Goal: Task Accomplishment & Management: Manage account settings

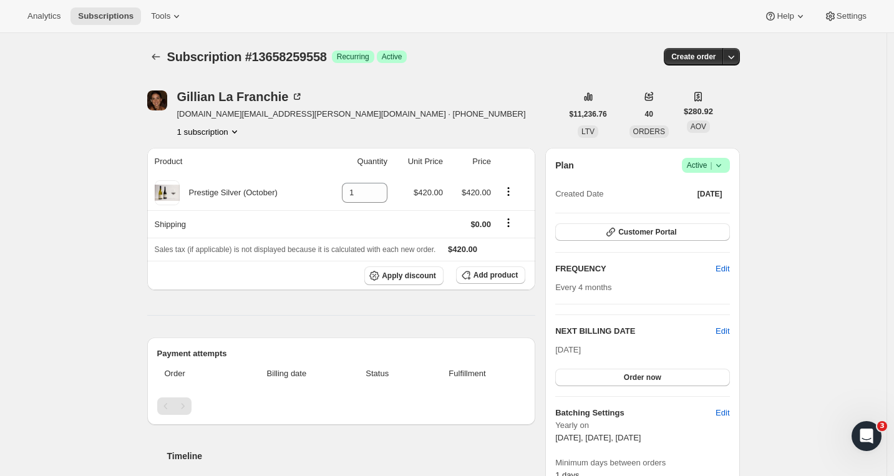
click at [167, 50] on div at bounding box center [157, 56] width 20 height 17
click at [159, 56] on icon "Subscriptions" at bounding box center [156, 57] width 12 height 12
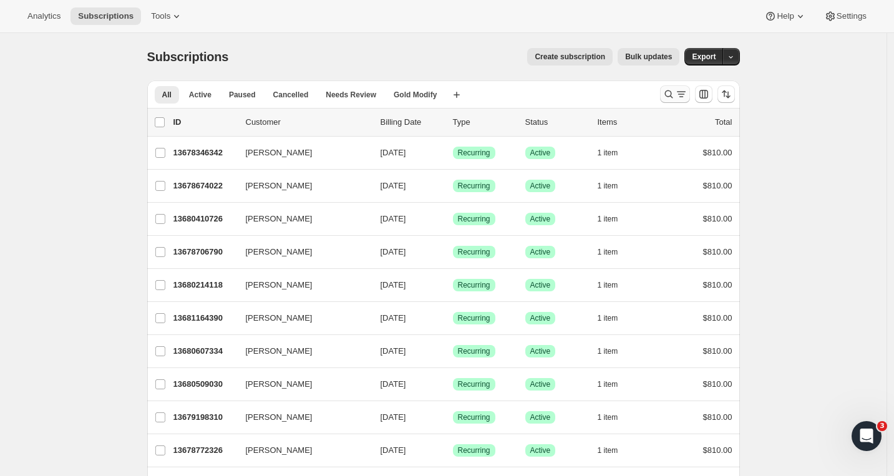
click at [675, 95] on icon "Search and filter results" at bounding box center [669, 94] width 12 height 12
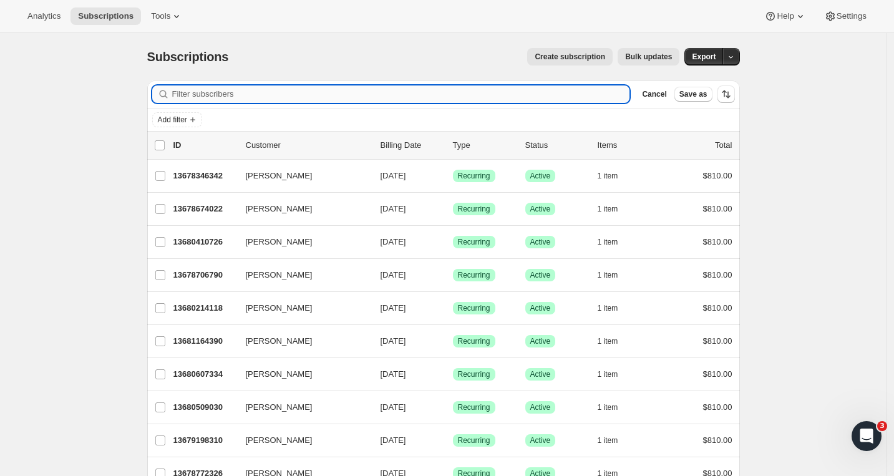
paste input "Jason Wei"
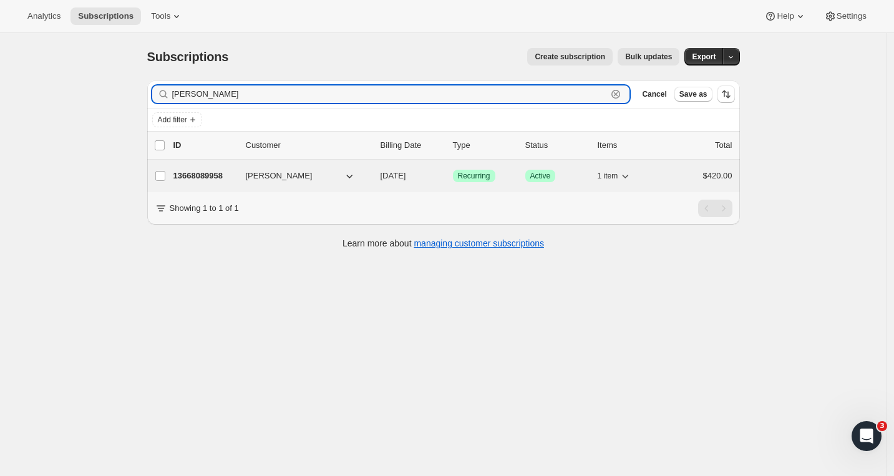
type input "Jason Wei"
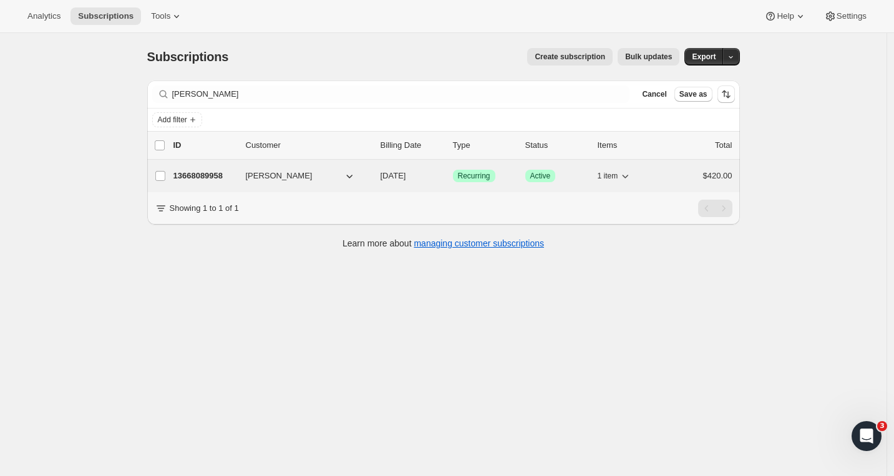
click at [205, 181] on p "13668089958" at bounding box center [204, 176] width 62 height 12
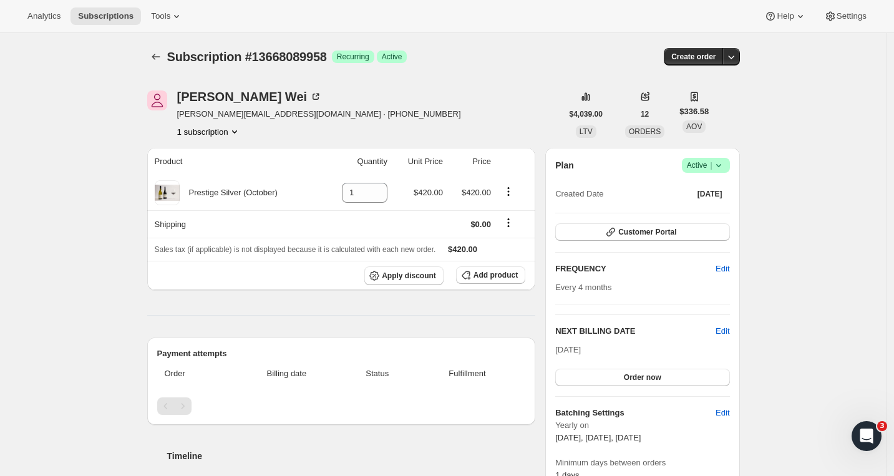
click at [725, 163] on icon at bounding box center [719, 165] width 12 height 12
click at [709, 207] on span "Cancel subscription" at bounding box center [705, 211] width 71 height 9
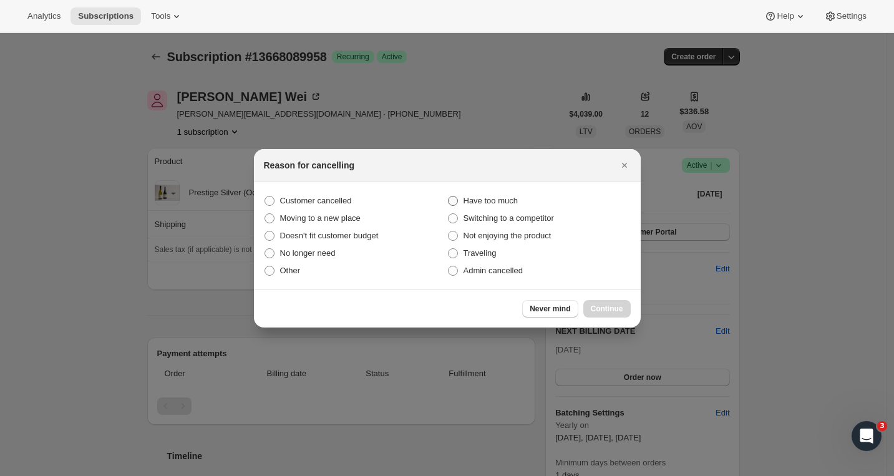
click at [455, 200] on span ":re1:" at bounding box center [453, 201] width 10 height 10
click at [449, 197] on input "Have too much" at bounding box center [448, 196] width 1 height 1
radio input "true"
click at [612, 308] on span "Continue" at bounding box center [607, 309] width 32 height 10
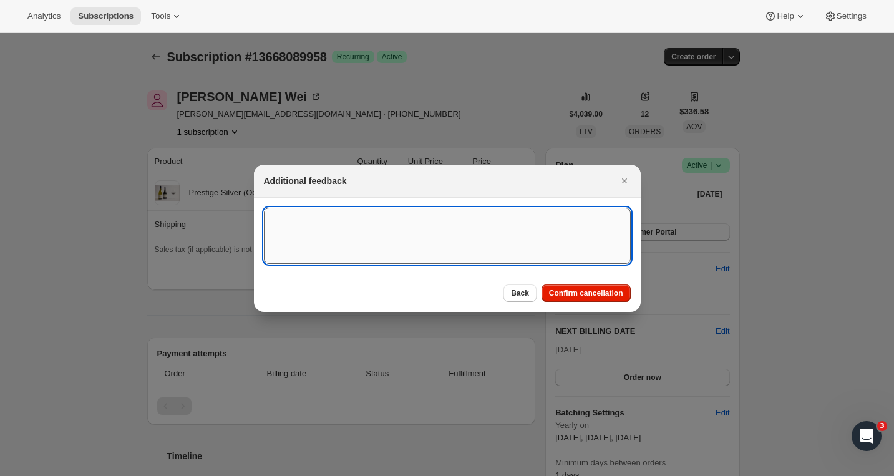
click at [440, 223] on textarea ":re1:" at bounding box center [447, 236] width 367 height 56
paste textarea "I should emphasis clearly I do enjoy your wine and is one of my top favourite f…"
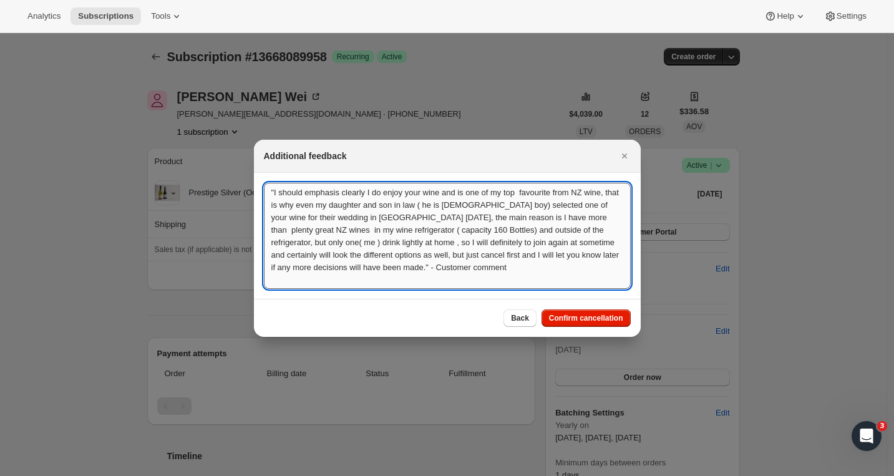
drag, startPoint x: 532, startPoint y: 193, endPoint x: 543, endPoint y: 198, distance: 12.3
click at [532, 193] on textarea ""I should emphasis clearly I do enjoy your wine and is one of my top favourite …" at bounding box center [447, 236] width 367 height 106
type textarea ""I should emphasis clearly I do enjoy your wine and is one of my top favourite …"
drag, startPoint x: 595, startPoint y: 270, endPoint x: 276, endPoint y: 168, distance: 335.4
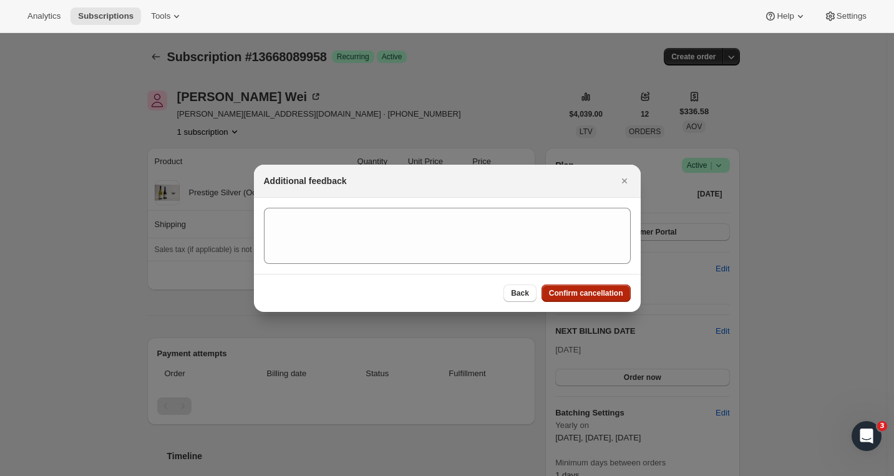
click at [572, 294] on span "Confirm cancellation" at bounding box center [586, 293] width 74 height 10
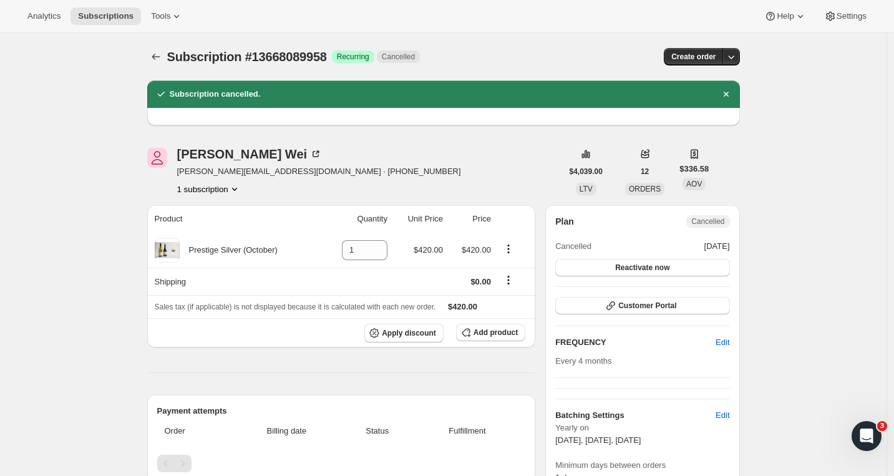
click at [337, 182] on div "Jason Wei j.swei@xtra.co.nz · +6421869192 1 subscription" at bounding box center [354, 171] width 415 height 47
drag, startPoint x: 314, startPoint y: 172, endPoint x: 254, endPoint y: 171, distance: 59.9
click at [254, 171] on div "Jason Wei j.swei@xtra.co.nz · +6421869192 1 subscription" at bounding box center [354, 171] width 415 height 47
copy span "+6421869192"
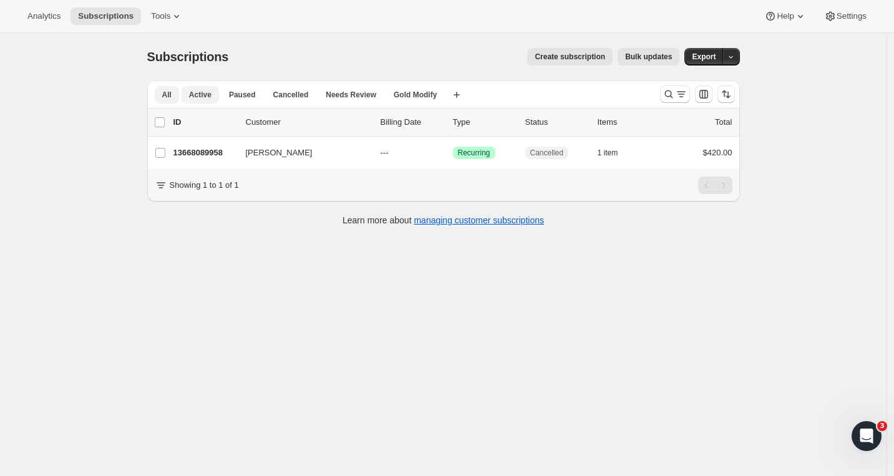
click at [204, 95] on span "Active" at bounding box center [200, 95] width 22 height 10
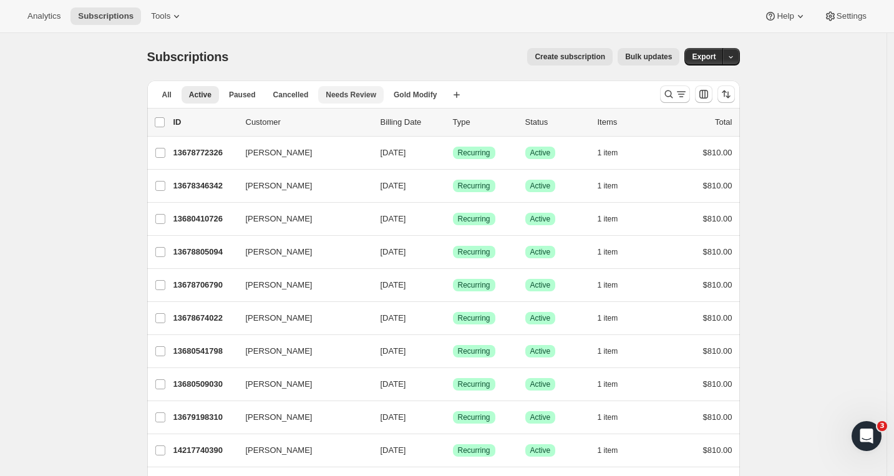
click at [364, 91] on span "Needs Review" at bounding box center [351, 95] width 51 height 10
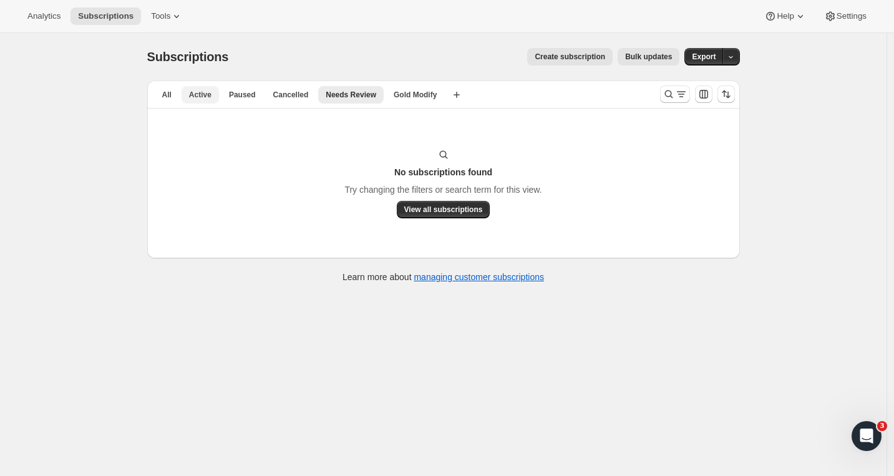
click at [200, 98] on span "Active" at bounding box center [200, 95] width 22 height 10
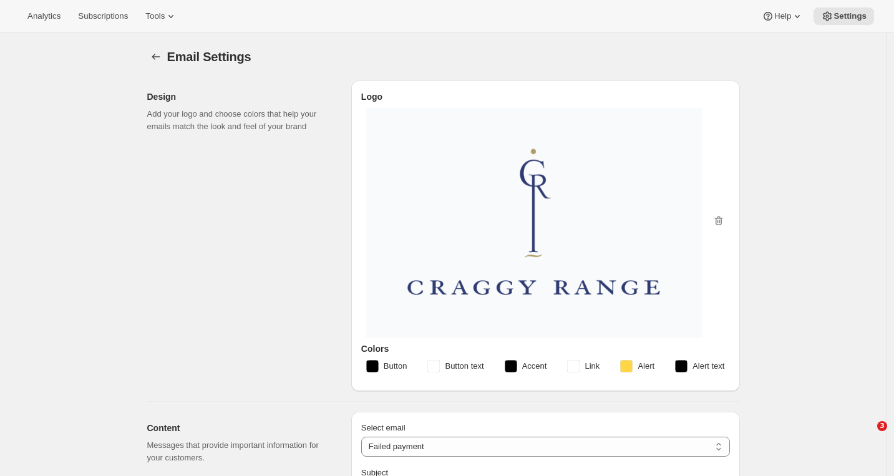
select select "failedPaymentMessage"
select select "failed-billing-attempt"
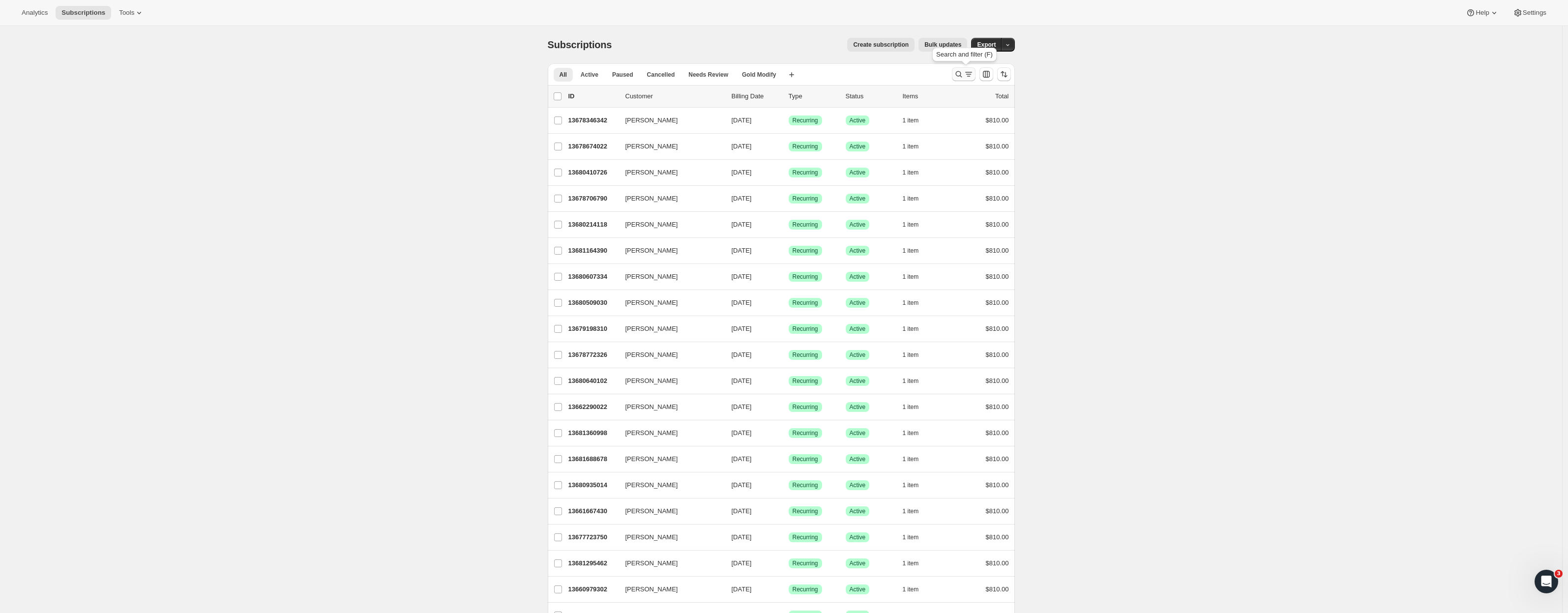
click at [973, 75] on icon "Search and filter results" at bounding box center [968, 74] width 9 height 9
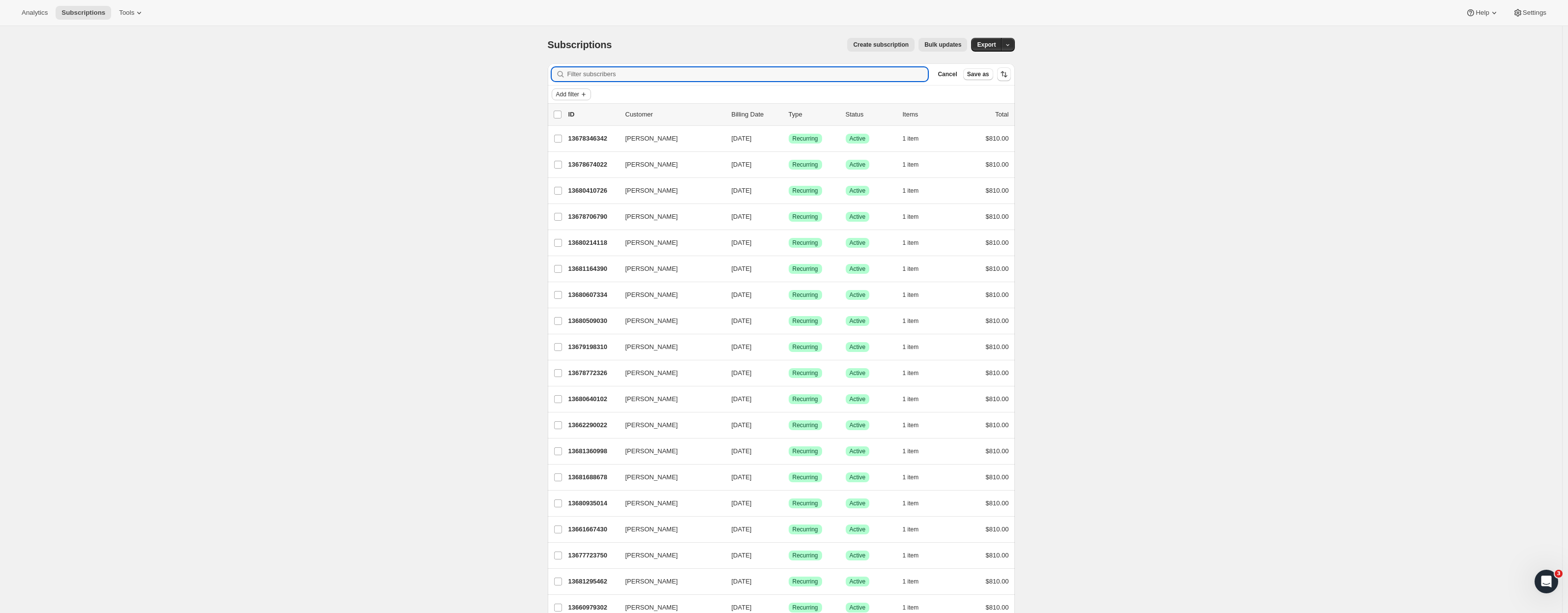
click at [571, 95] on span "Add filter" at bounding box center [567, 95] width 23 height 8
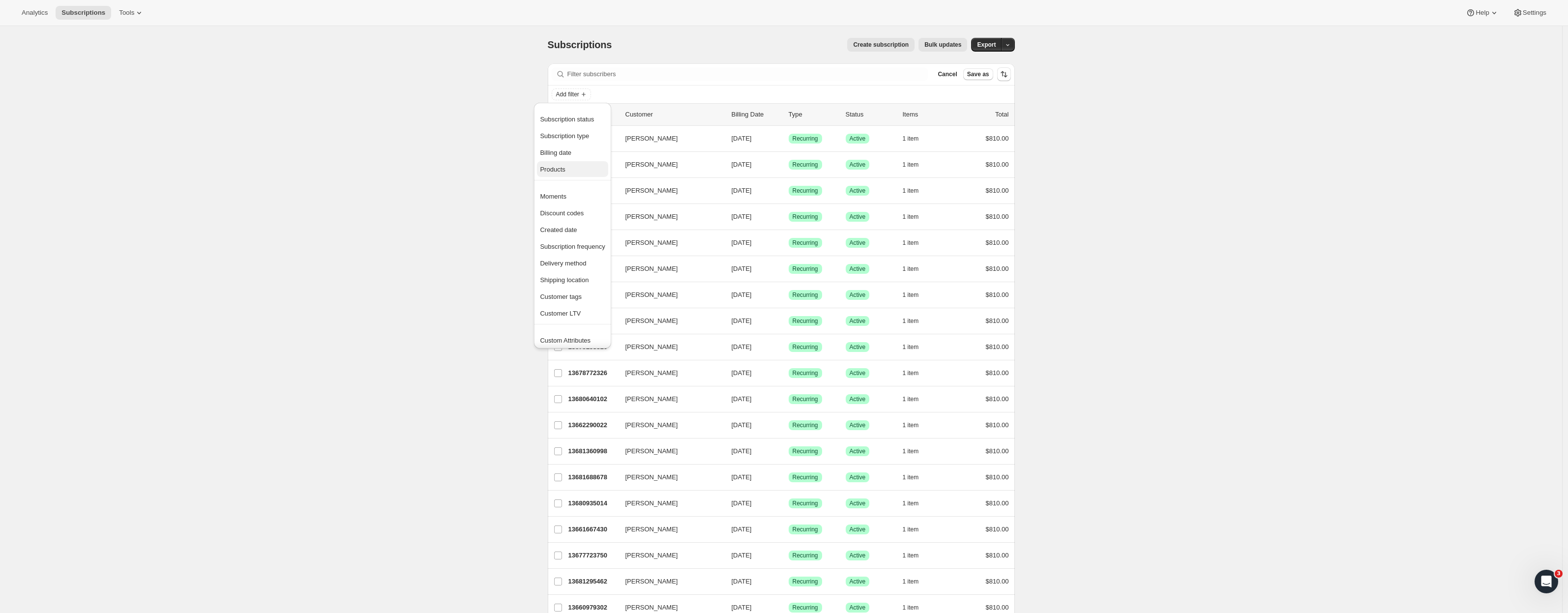
click at [564, 168] on span "Products" at bounding box center [552, 169] width 25 height 7
click at [635, 150] on span "Select products to filter..." at bounding box center [623, 149] width 70 height 8
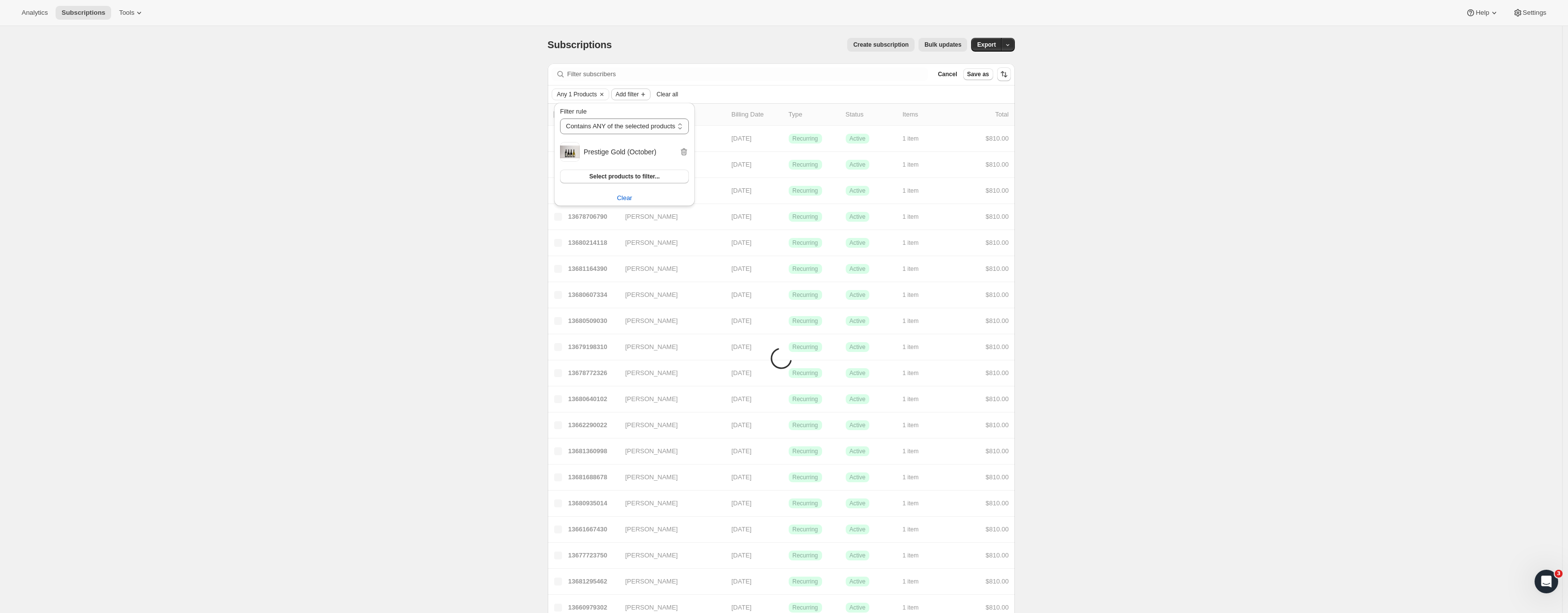
click at [638, 91] on span "Add filter" at bounding box center [626, 95] width 23 height 8
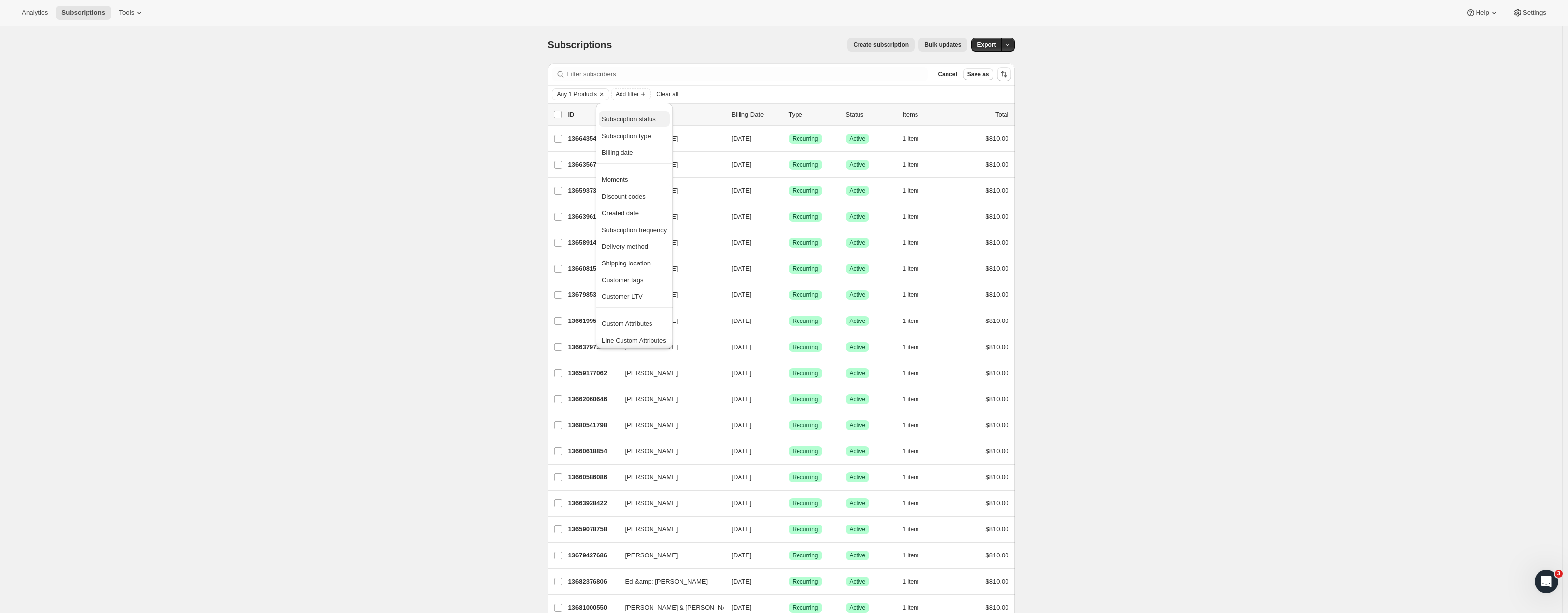
click at [633, 122] on span "Subscription status" at bounding box center [629, 119] width 54 height 7
click at [627, 114] on input "Active" at bounding box center [626, 116] width 8 height 8
checkbox input "true"
click at [627, 131] on input "Paused" at bounding box center [626, 129] width 8 height 8
checkbox input "true"
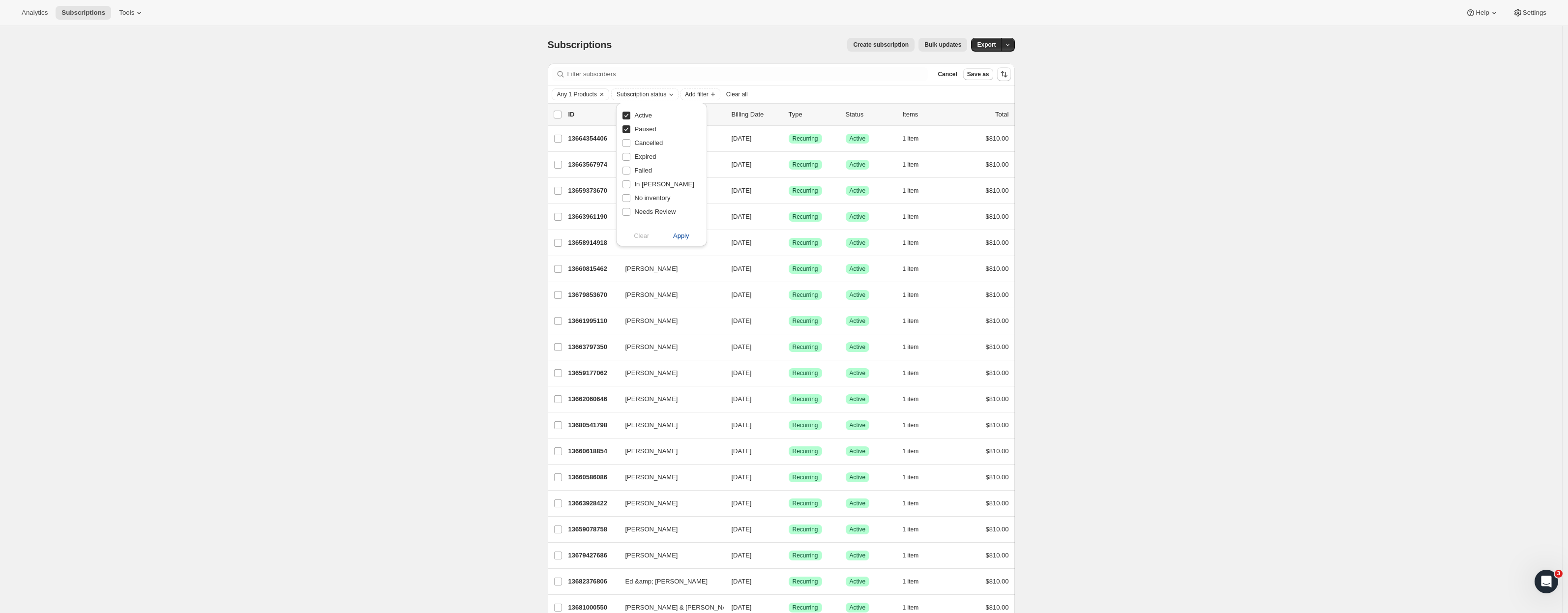
click at [682, 235] on span "Apply" at bounding box center [681, 236] width 17 height 9
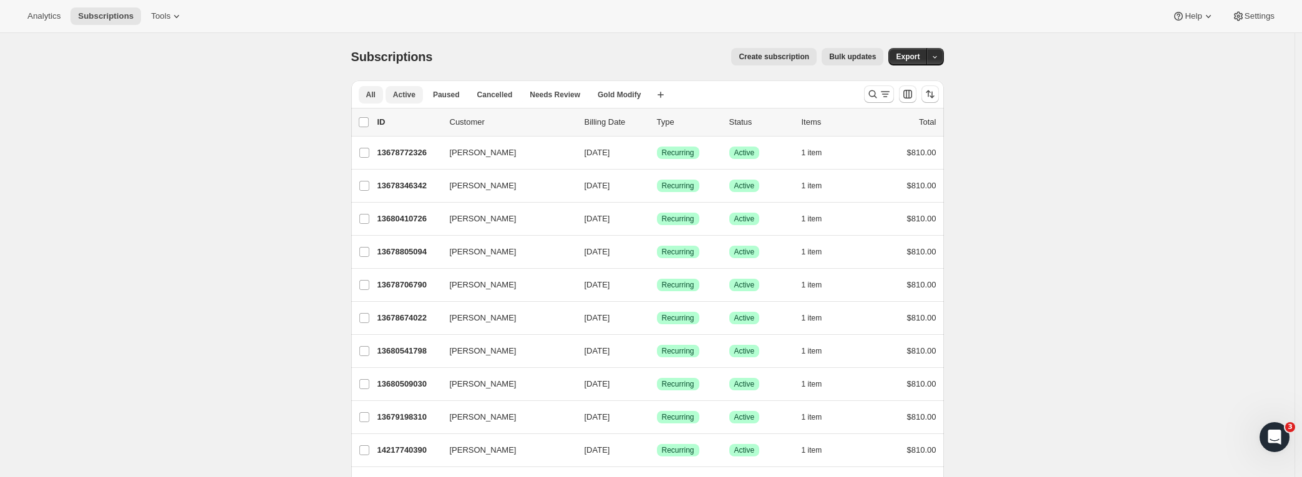
click at [365, 92] on button "All" at bounding box center [371, 94] width 24 height 17
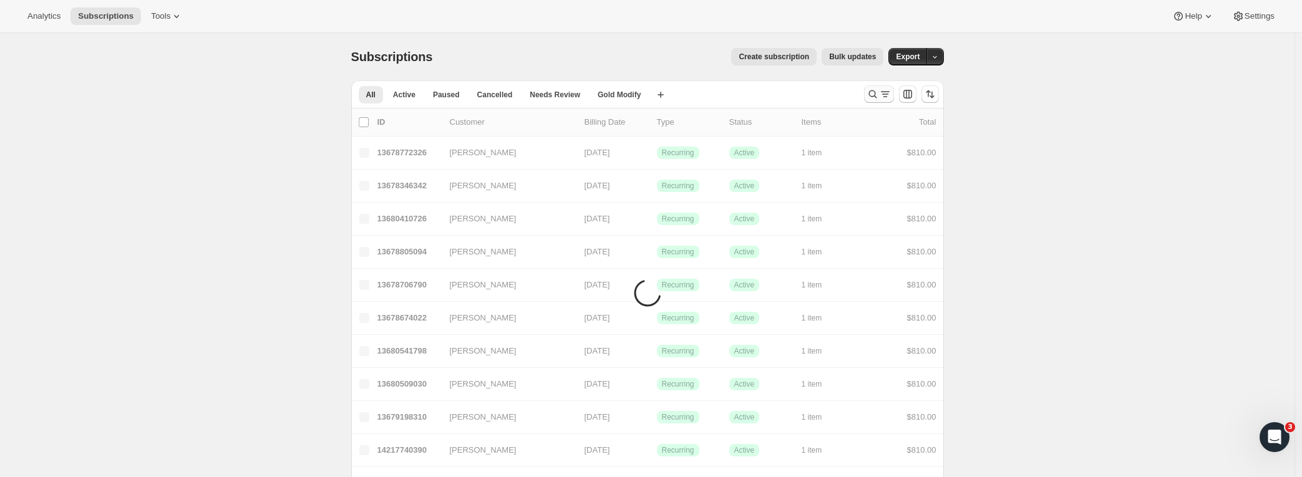
click at [878, 92] on icon "Search and filter results" at bounding box center [873, 94] width 12 height 12
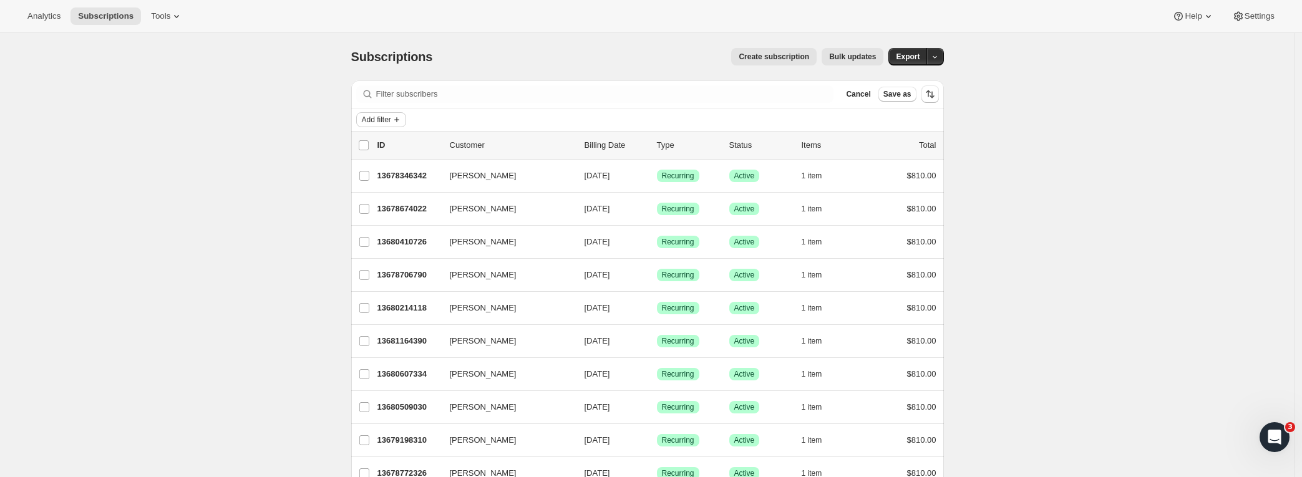
click at [380, 127] on button "Add filter" at bounding box center [381, 119] width 50 height 15
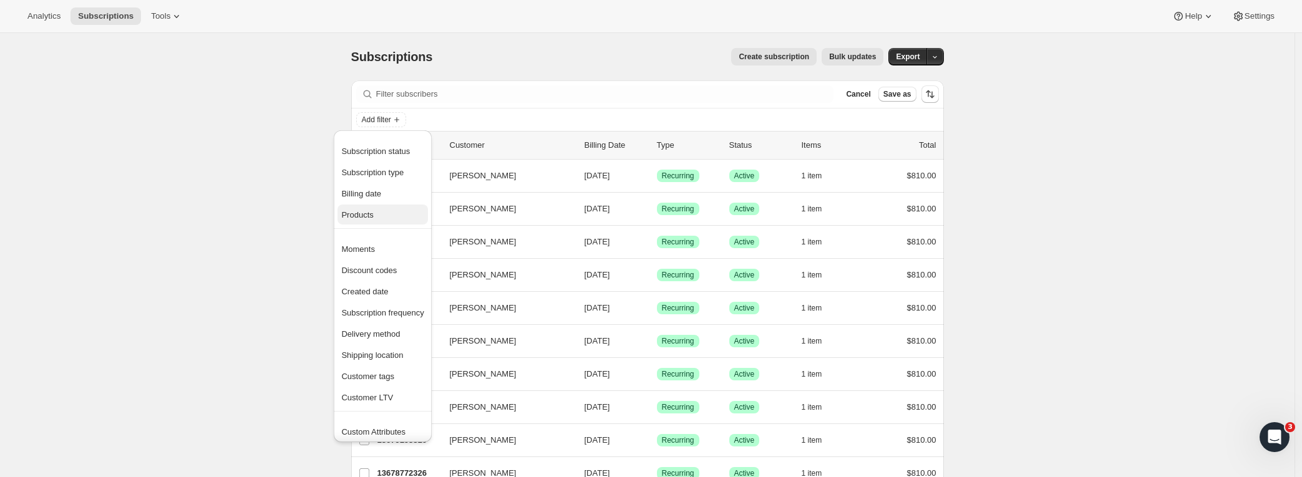
click at [387, 207] on button "Products" at bounding box center [383, 215] width 90 height 20
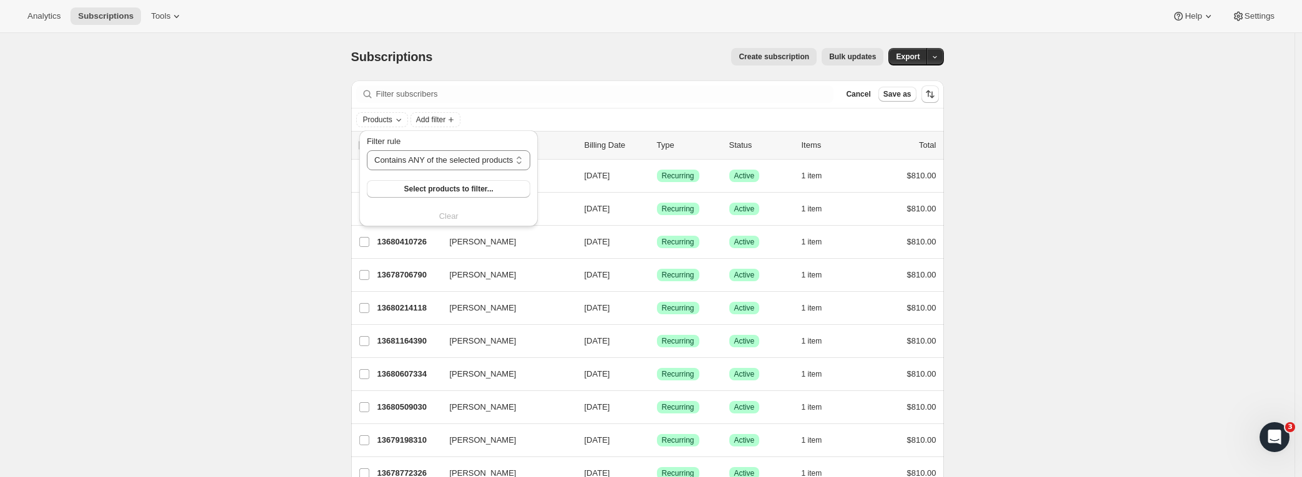
click at [438, 198] on div "Filter rule Contains ANY of the selected products Contains ALL of the selected …" at bounding box center [448, 178] width 163 height 87
click at [437, 195] on button "Select products to filter..." at bounding box center [448, 188] width 163 height 17
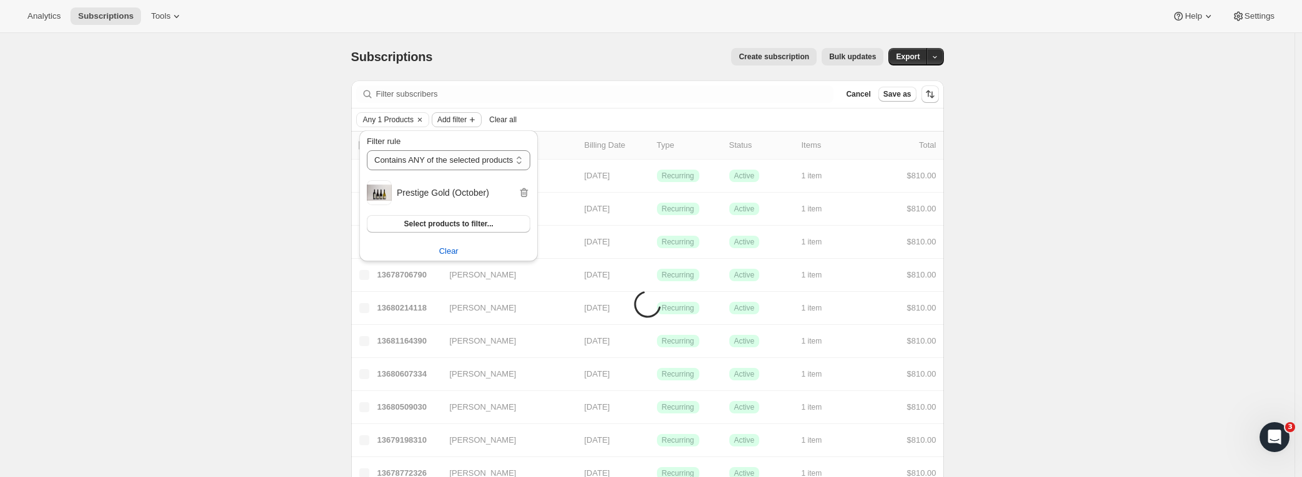
click at [467, 119] on span "Add filter" at bounding box center [451, 120] width 29 height 10
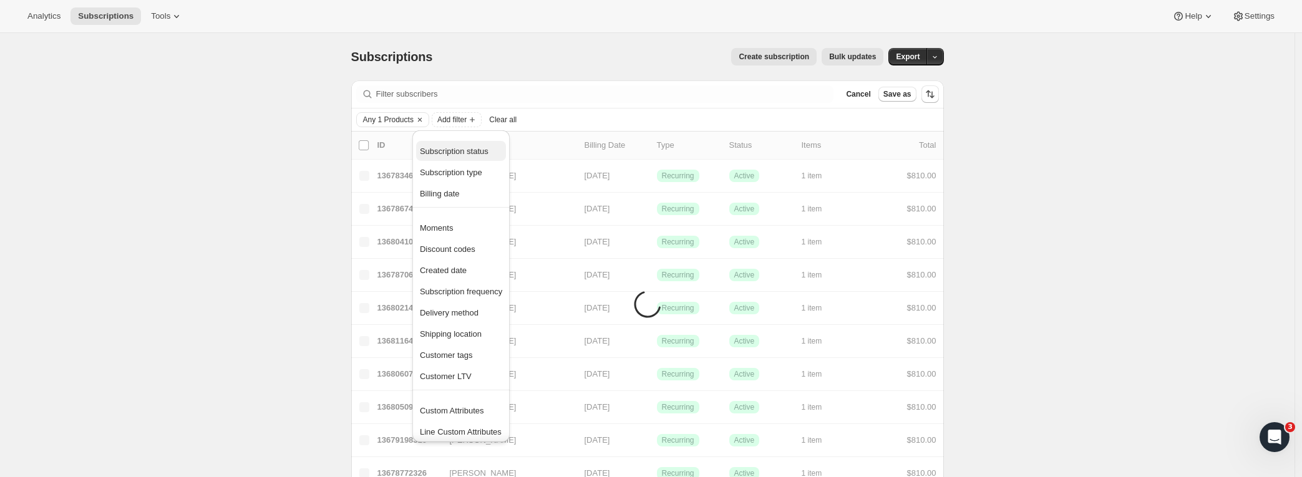
click at [467, 144] on button "Subscription status" at bounding box center [461, 151] width 90 height 20
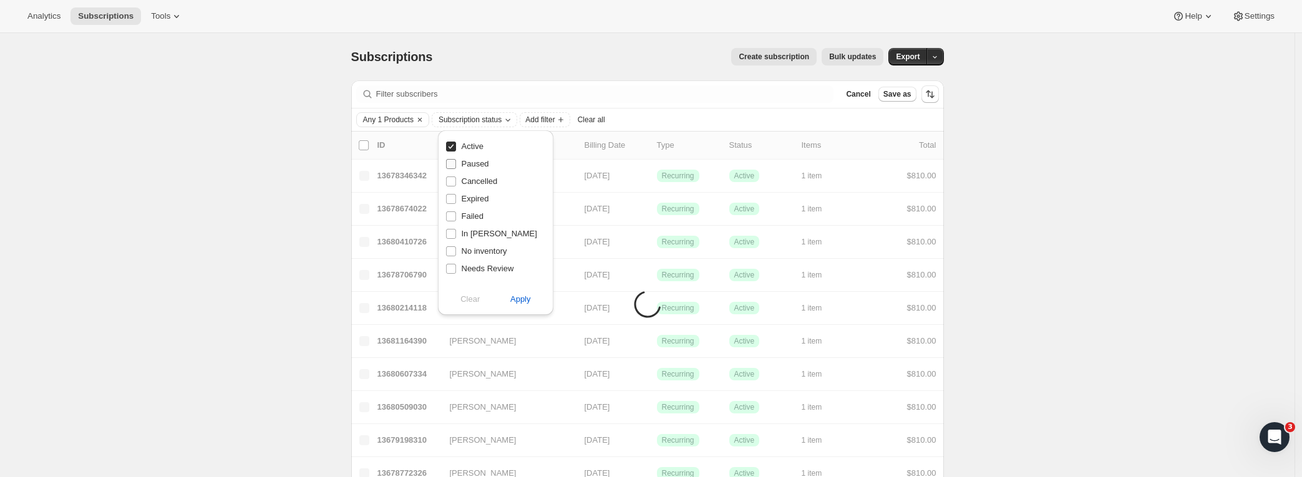
click at [455, 162] on input "Paused" at bounding box center [451, 164] width 10 height 10
checkbox input "true"
click at [518, 298] on span "Apply" at bounding box center [520, 299] width 21 height 12
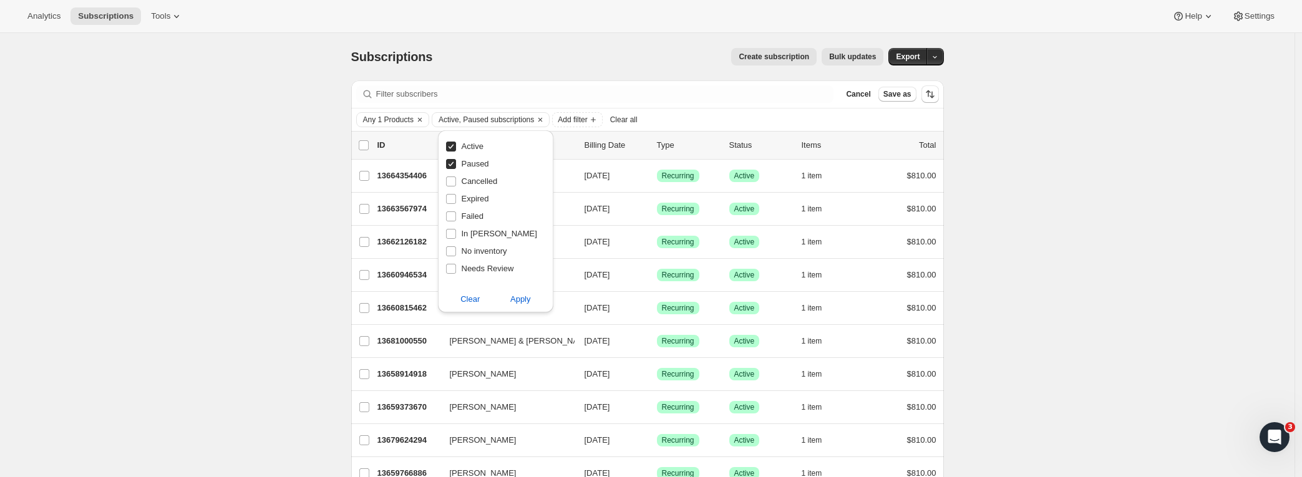
click at [897, 92] on span "Save as" at bounding box center [897, 94] width 28 height 10
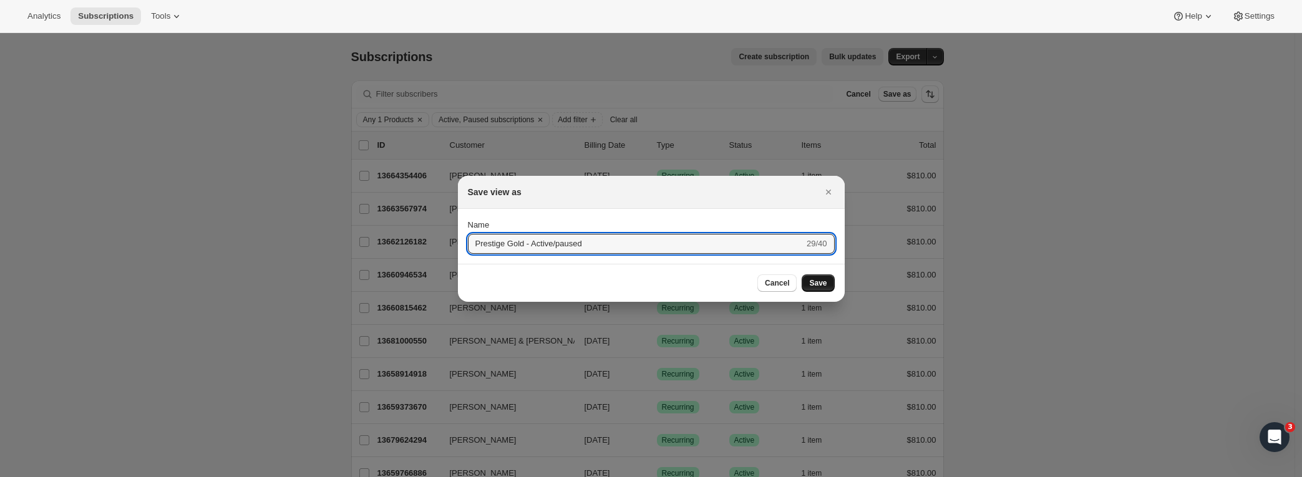
type input "Prestige Gold - Active/paused"
click at [825, 289] on button "Save" at bounding box center [818, 283] width 32 height 17
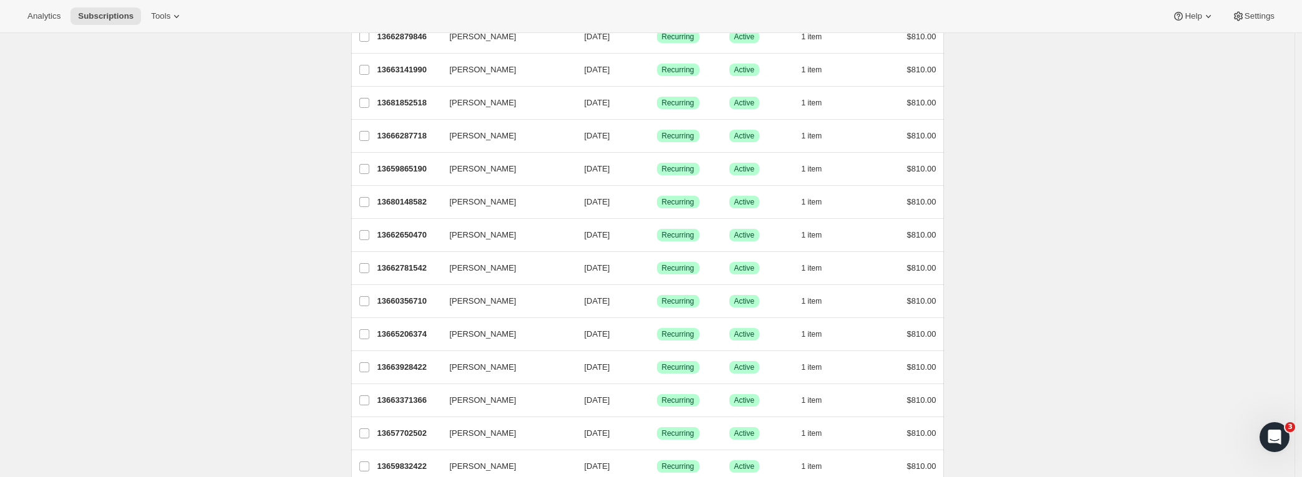
scroll to position [1391, 0]
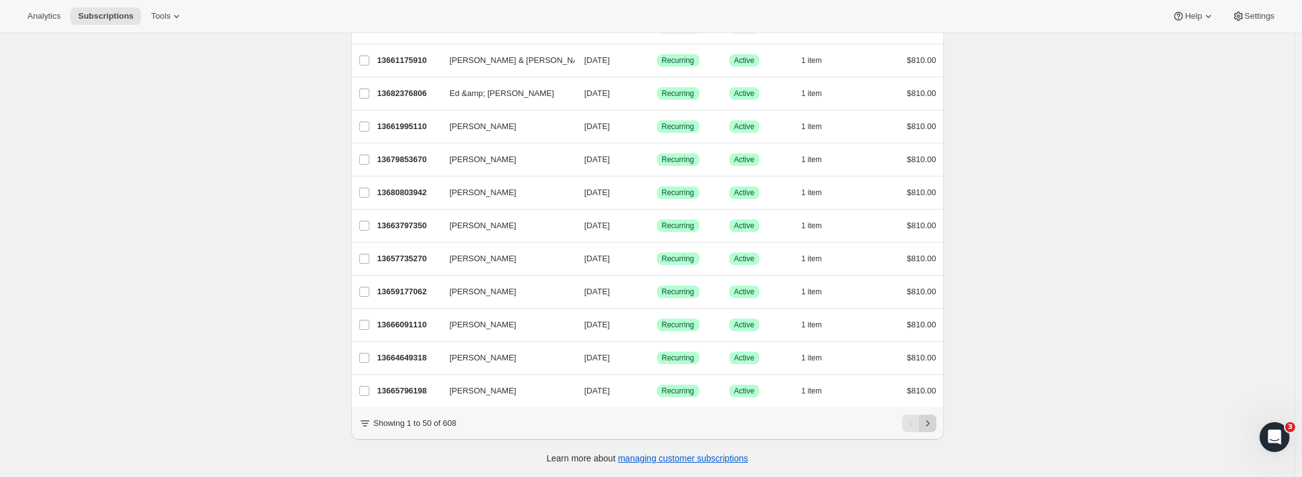
click at [934, 427] on icon "Next" at bounding box center [928, 423] width 12 height 12
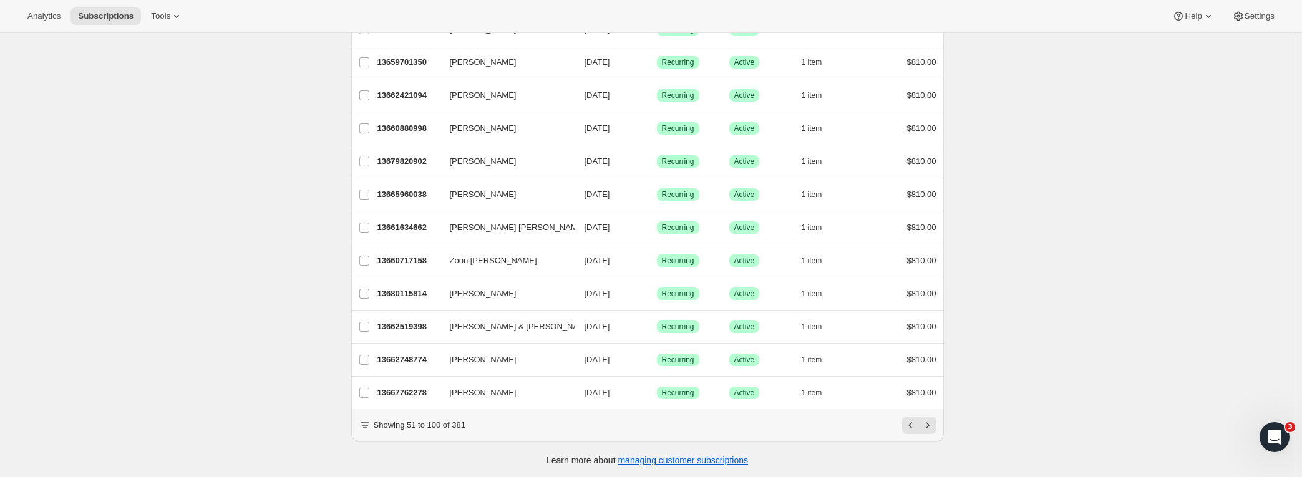
scroll to position [1383, 0]
click at [934, 429] on icon "Next" at bounding box center [928, 423] width 12 height 12
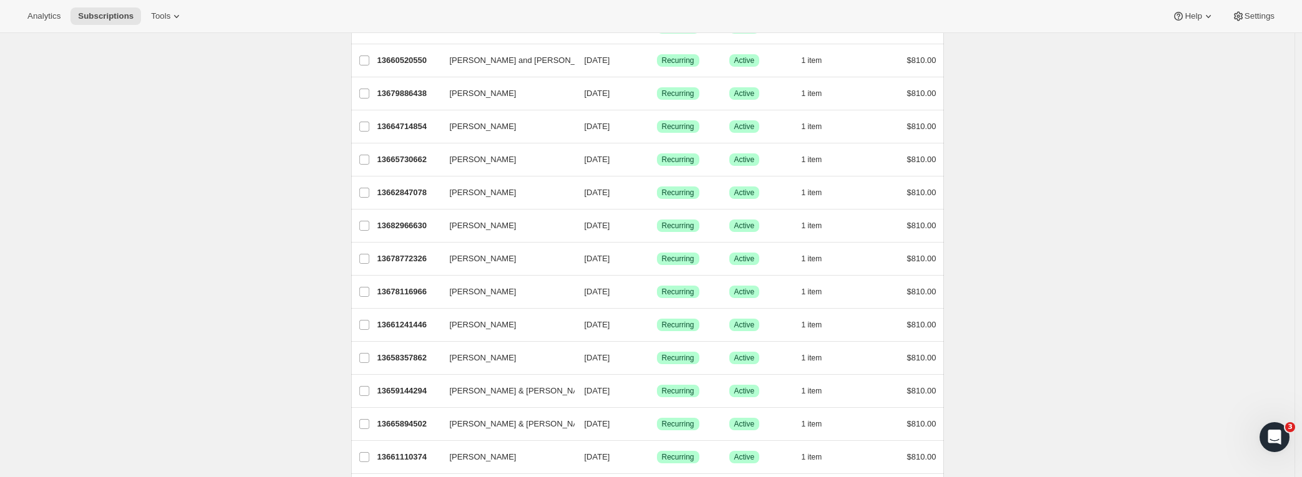
scroll to position [1391, 0]
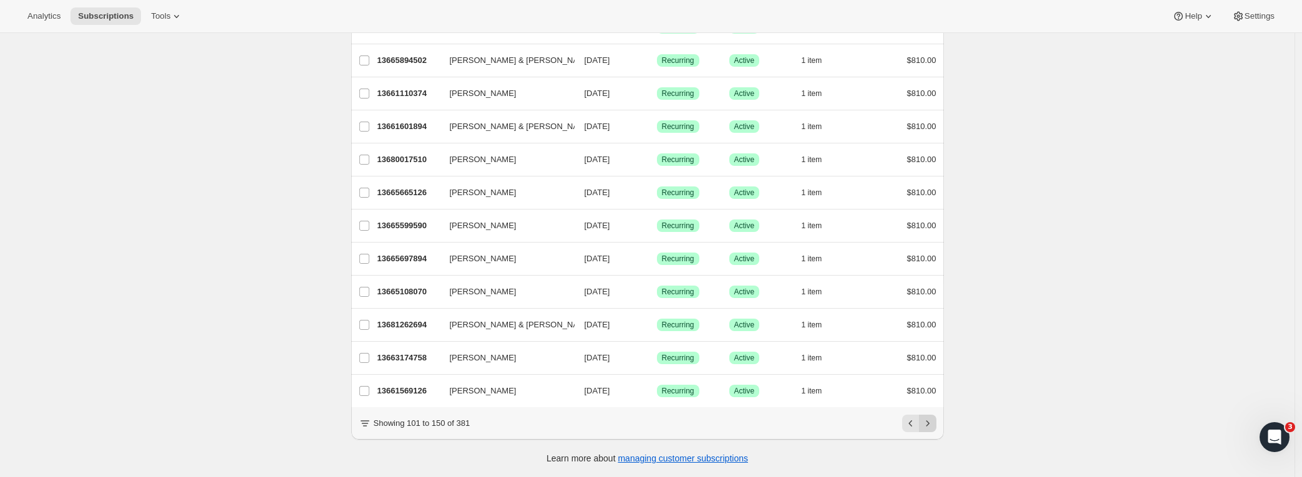
click at [933, 418] on icon "Next" at bounding box center [928, 423] width 12 height 12
click at [930, 426] on icon "Next" at bounding box center [928, 423] width 12 height 12
click at [934, 428] on icon "Next" at bounding box center [928, 423] width 12 height 12
click at [928, 428] on icon "Next" at bounding box center [928, 423] width 12 height 12
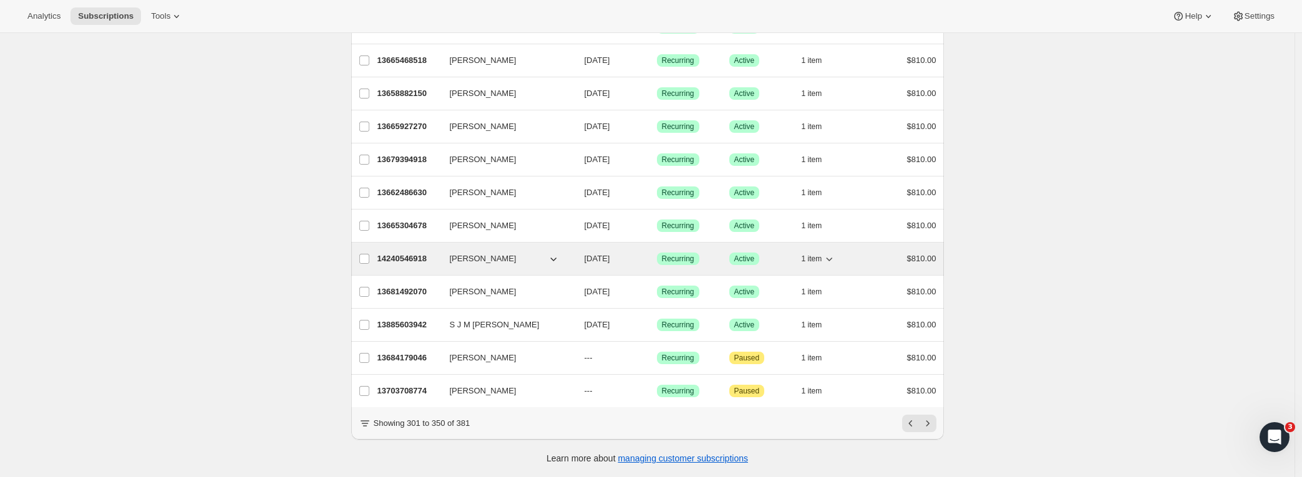
click at [414, 253] on p "14240546918" at bounding box center [408, 259] width 62 height 12
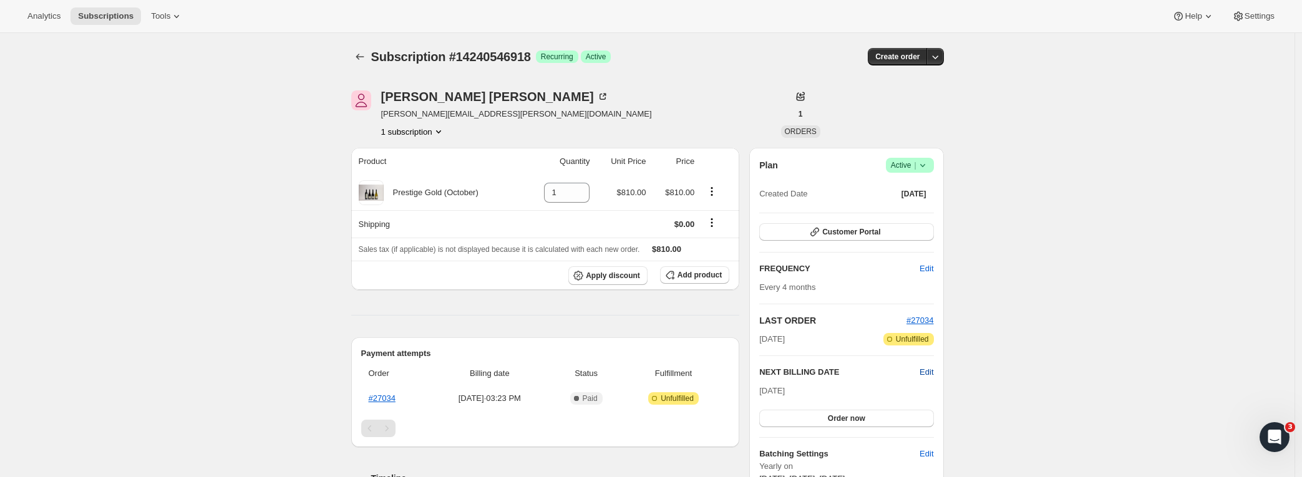
click at [927, 369] on span "Edit" at bounding box center [927, 372] width 14 height 12
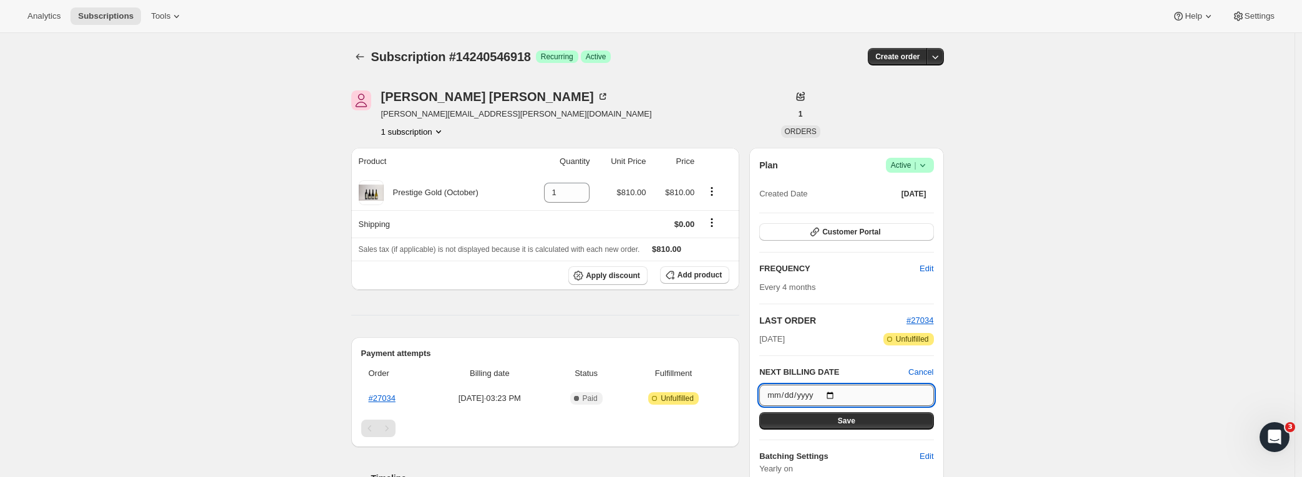
click at [821, 393] on input "[DATE]" at bounding box center [846, 395] width 174 height 21
type input "[DATE]"
click at [891, 426] on button "Save" at bounding box center [846, 420] width 174 height 17
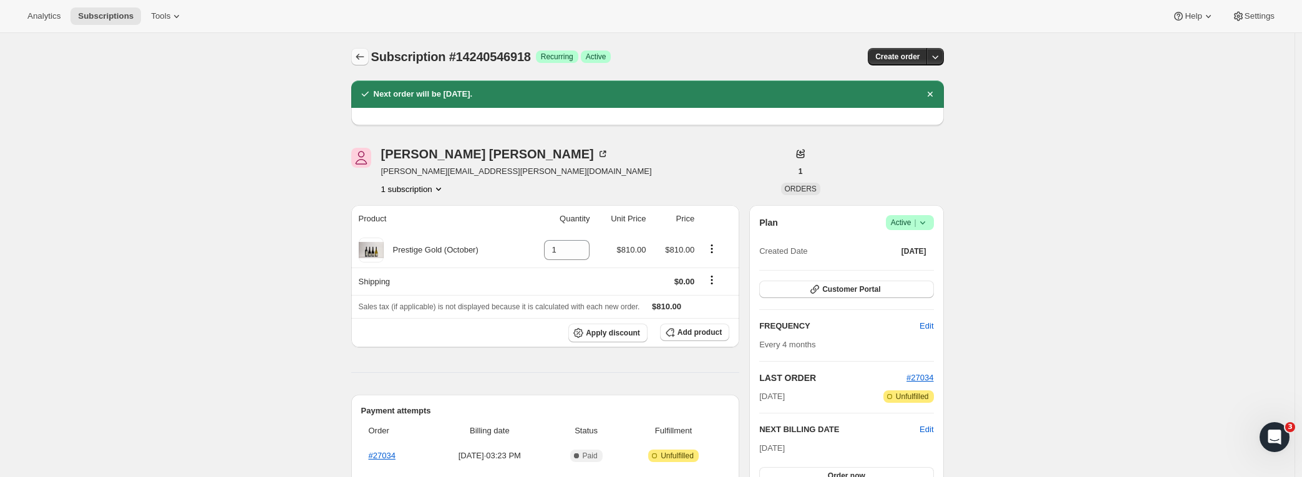
click at [362, 59] on icon "Subscriptions" at bounding box center [360, 57] width 8 height 6
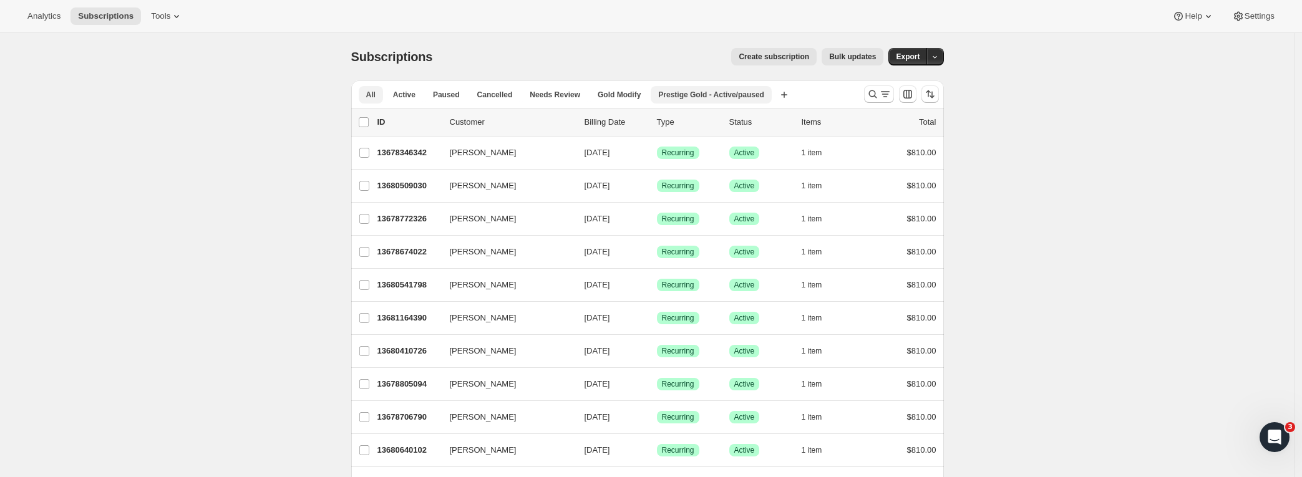
click at [700, 98] on span "Prestige Gold - Active/paused" at bounding box center [711, 95] width 106 height 10
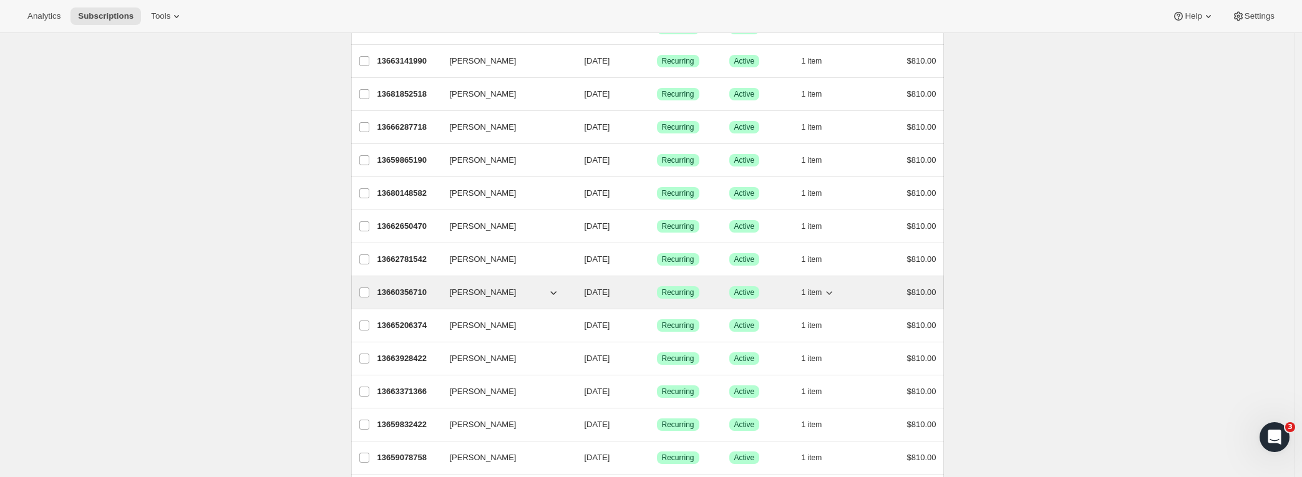
scroll to position [1391, 0]
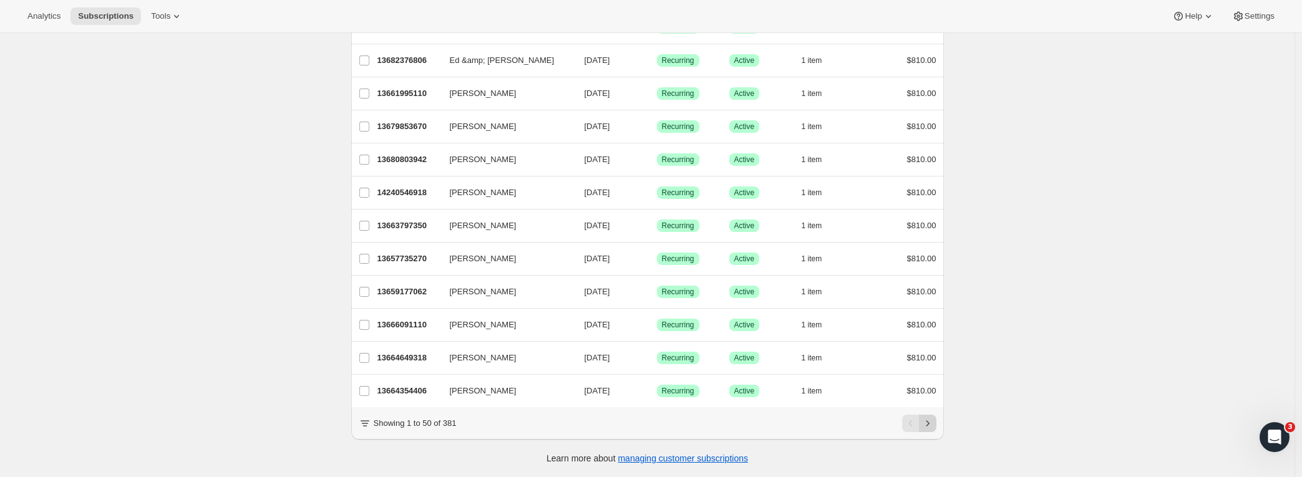
click at [934, 424] on icon "Next" at bounding box center [928, 423] width 12 height 12
click at [933, 426] on icon "Next" at bounding box center [928, 423] width 12 height 12
click at [931, 424] on icon "Next" at bounding box center [928, 423] width 12 height 12
click at [927, 427] on icon "Next" at bounding box center [928, 423] width 12 height 12
click at [934, 424] on icon "Next" at bounding box center [928, 423] width 12 height 12
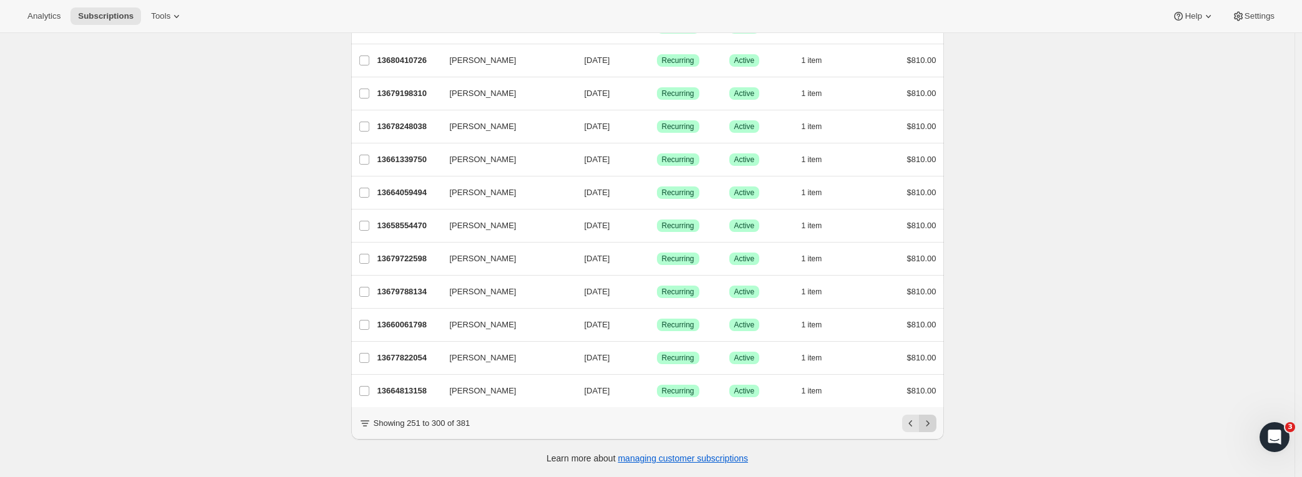
click at [926, 428] on icon "Next" at bounding box center [928, 423] width 12 height 12
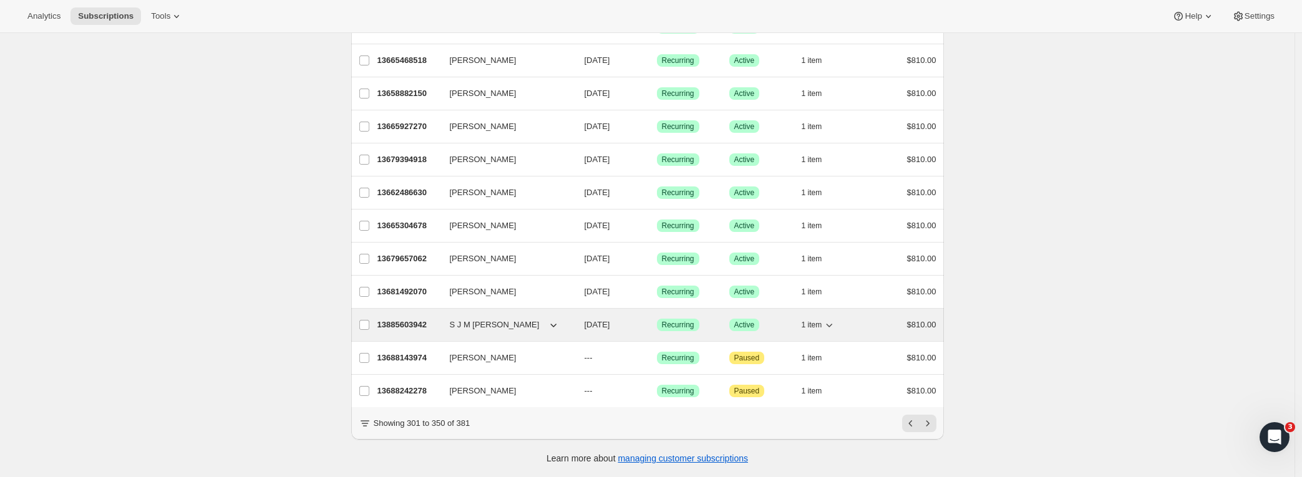
click at [401, 319] on p "13885603942" at bounding box center [408, 325] width 62 height 12
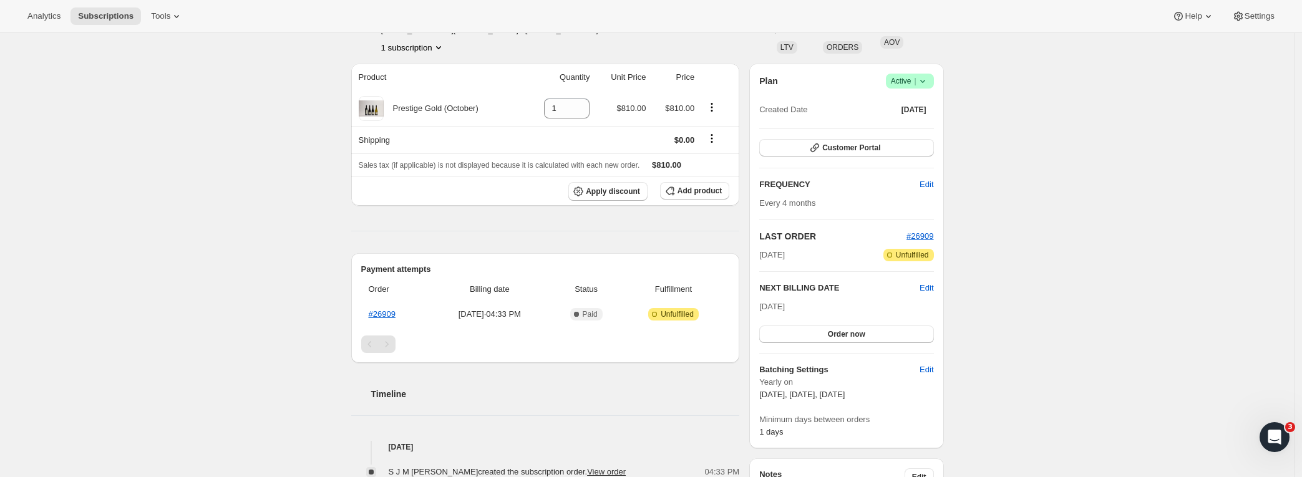
scroll to position [75, 0]
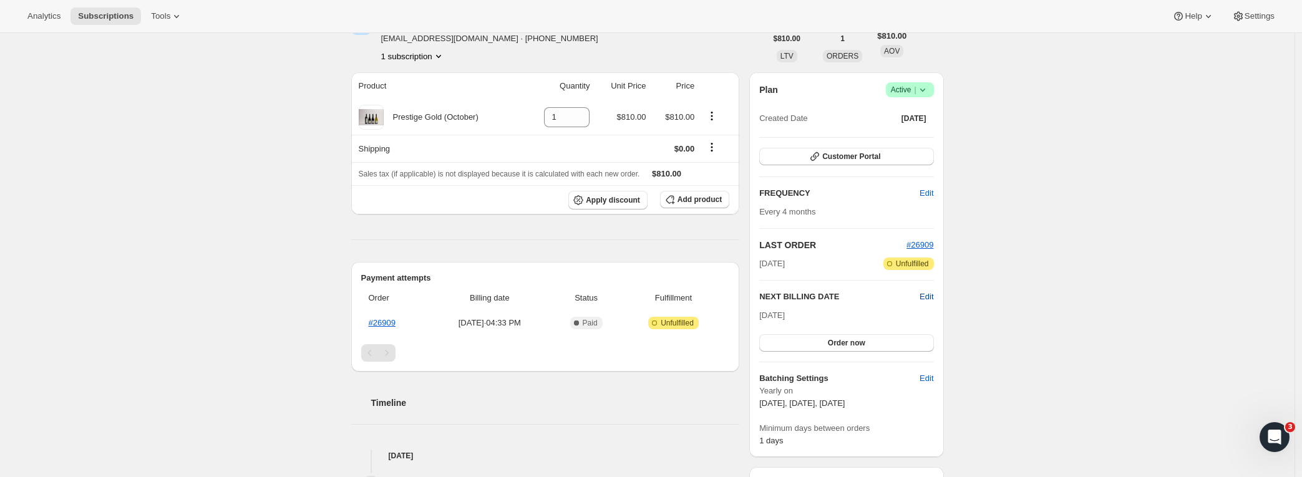
click at [929, 298] on span "Edit" at bounding box center [927, 297] width 14 height 12
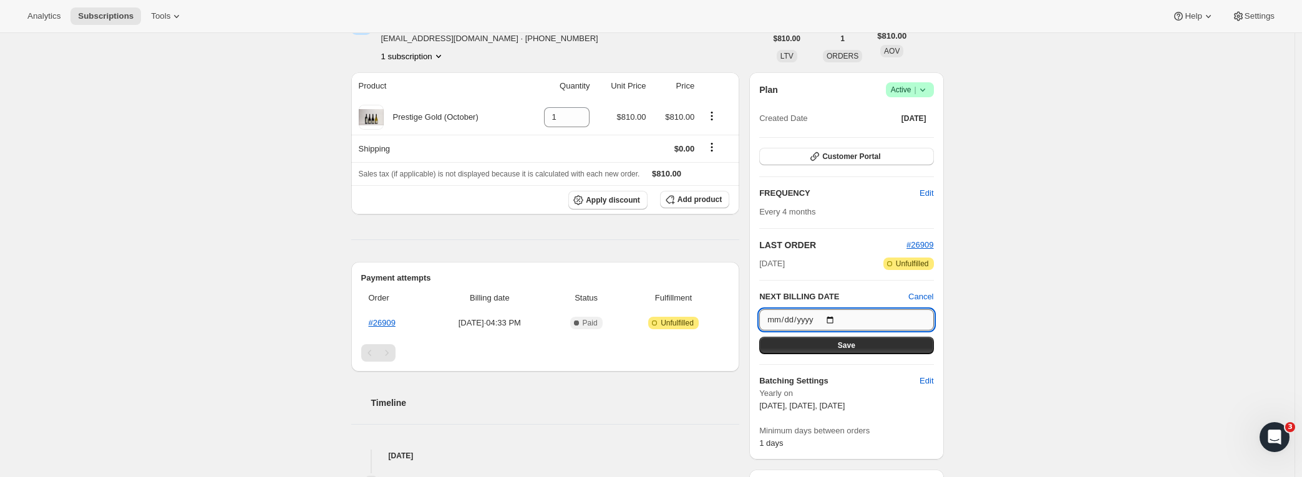
click at [860, 314] on input "[DATE]" at bounding box center [846, 319] width 174 height 21
type input "[DATE]"
click at [892, 344] on button "Save" at bounding box center [846, 345] width 174 height 17
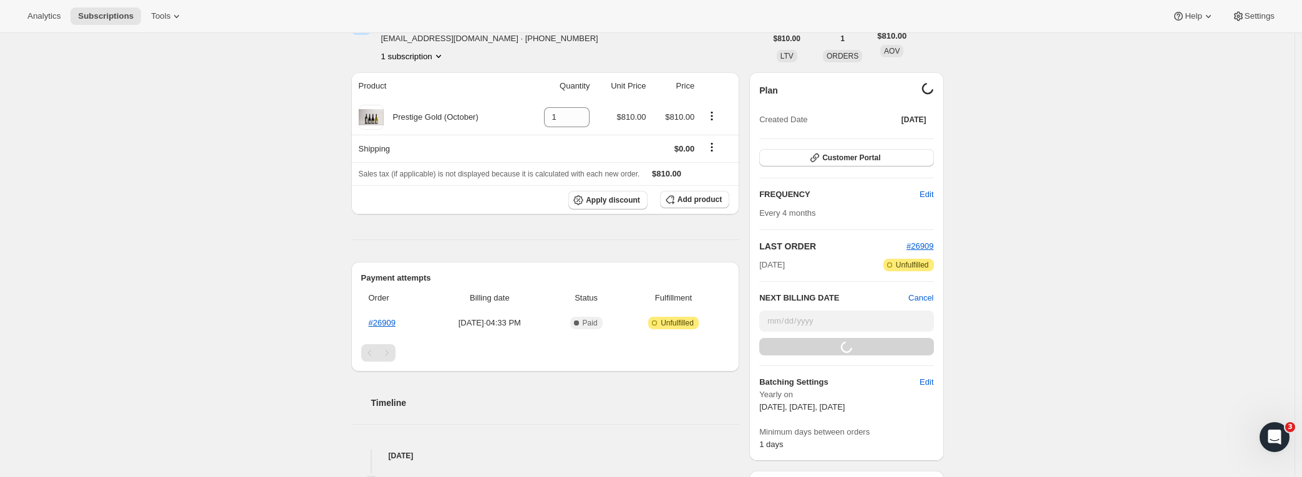
scroll to position [0, 0]
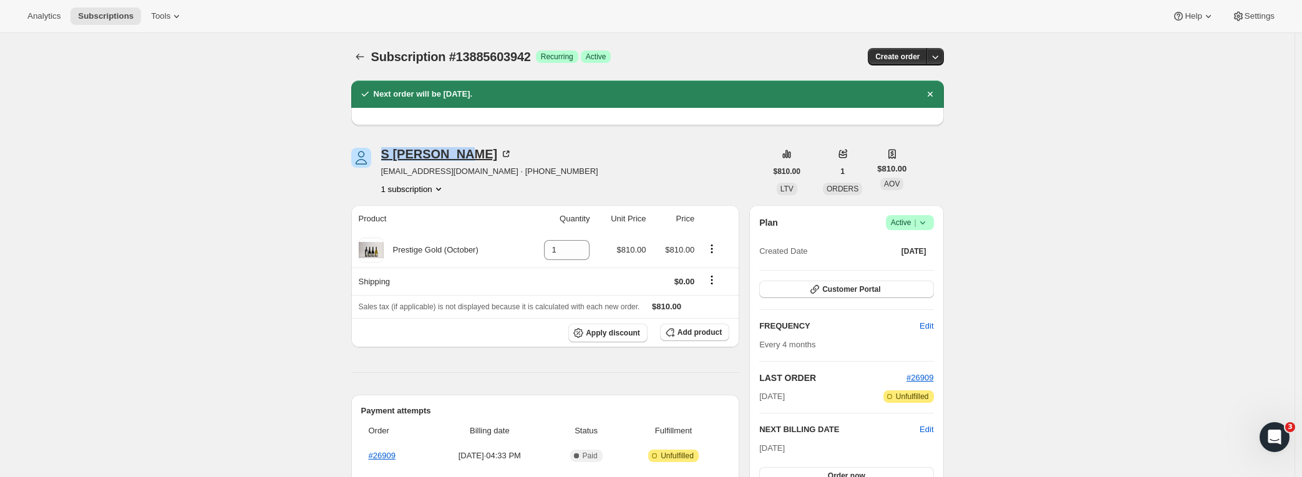
drag, startPoint x: 382, startPoint y: 155, endPoint x: 470, endPoint y: 160, distance: 88.1
click at [470, 160] on div "S J M [PERSON_NAME] [EMAIL_ADDRESS][DOMAIN_NAME] · [PHONE_NUMBER] subscription" at bounding box center [558, 171] width 415 height 47
click at [659, 180] on div "S J M [PERSON_NAME] [EMAIL_ADDRESS][DOMAIN_NAME] · [PHONE_NUMBER] subscription" at bounding box center [558, 171] width 415 height 47
click at [432, 151] on div "S J M [PERSON_NAME]" at bounding box center [447, 154] width 132 height 12
